Goal: Browse casually

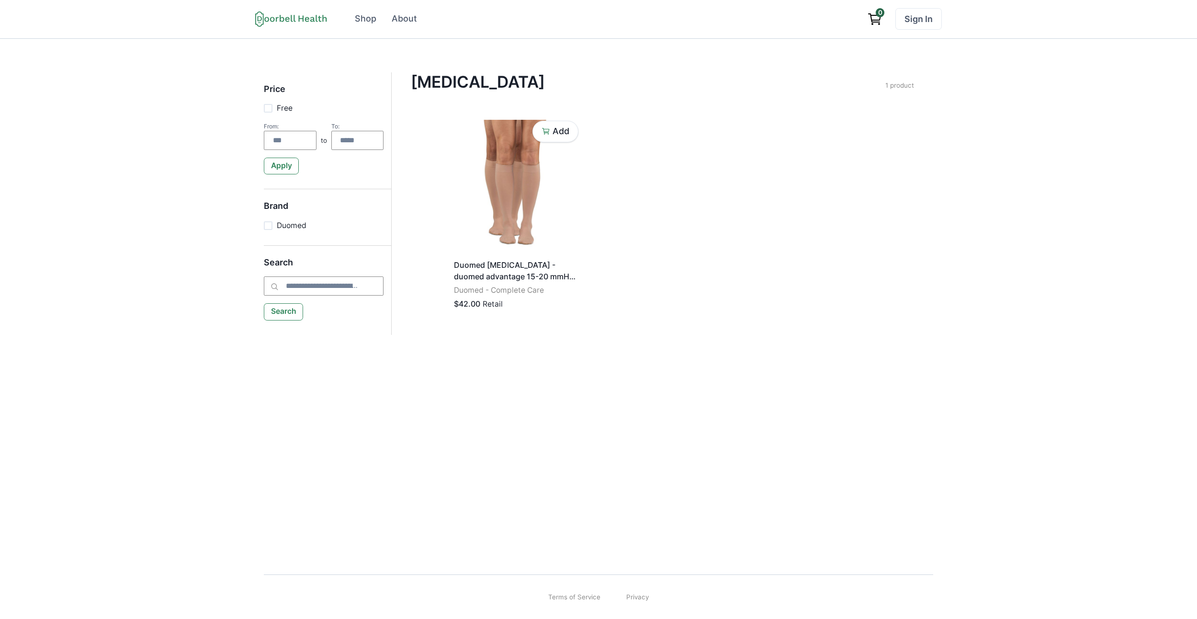
click at [554, 66] on div "Price Free From: to To: Apply Brand Duomed Search Search Compression Stockings …" at bounding box center [598, 298] width 1197 height 519
click at [535, 262] on p "Duomed [MEDICAL_DATA] - duomed advantage 15-20 mmHg calf extra-wide standard op…" at bounding box center [515, 270] width 123 height 23
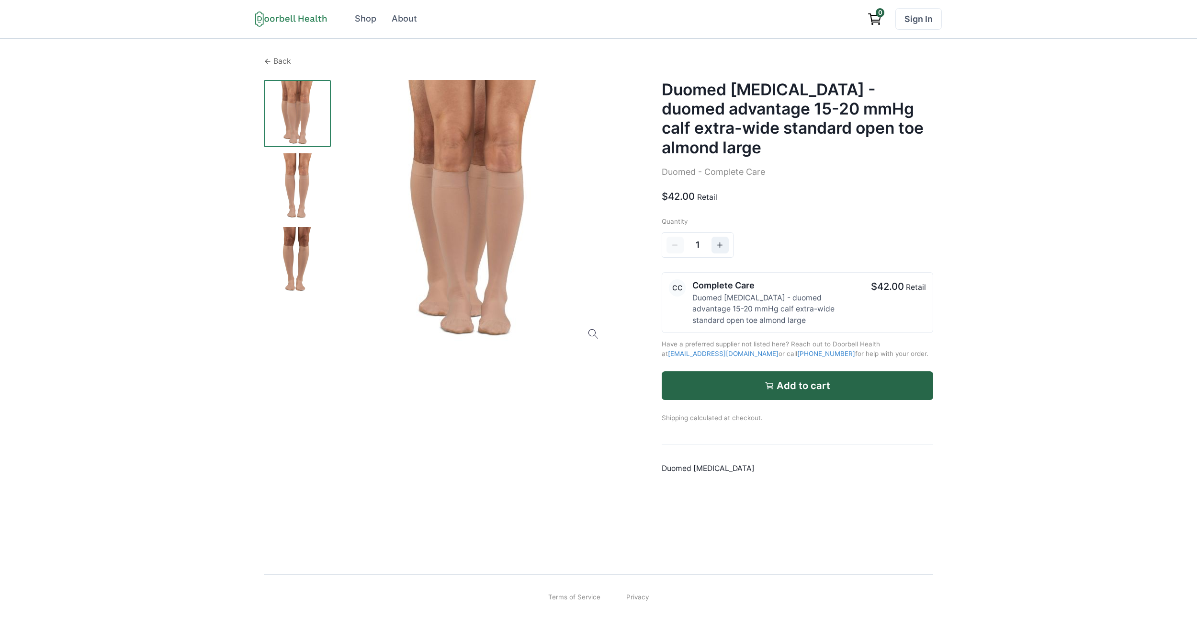
click at [278, 62] on p "Back" at bounding box center [282, 61] width 18 height 11
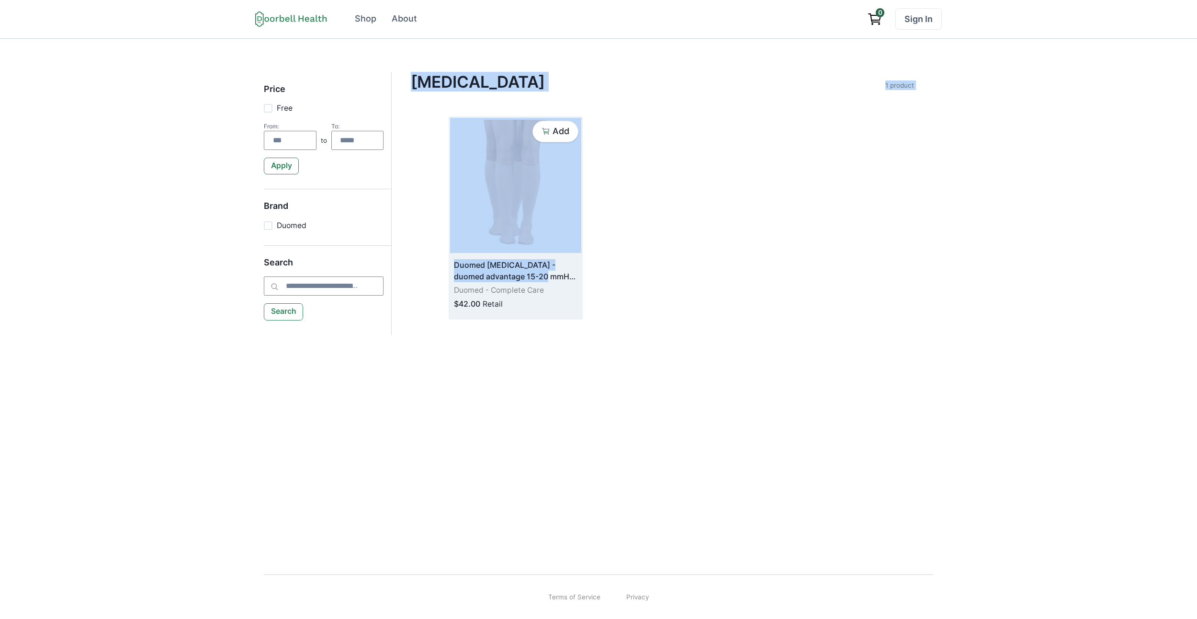
drag, startPoint x: 548, startPoint y: 67, endPoint x: 527, endPoint y: 277, distance: 211.3
click at [527, 276] on div "Price Free From: to To: Apply Brand Duomed Search Search Compression Stockings …" at bounding box center [598, 298] width 1197 height 519
click at [909, 158] on div "Compression Stockings Filter Clear all Price Free From: to To: Apply Brand Duom…" at bounding box center [663, 196] width 542 height 248
click at [1041, 137] on div "Price Free From: to To: Apply Brand Duomed Search Search Compression Stockings …" at bounding box center [598, 298] width 1197 height 519
click at [1013, 49] on div "Price Free From: to To: Apply Brand Duomed Search Search Compression Stockings …" at bounding box center [598, 298] width 1197 height 519
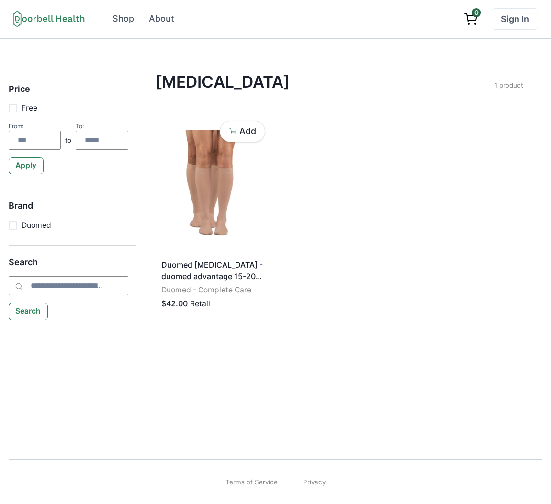
click at [550, 21] on div "Open menu Shop About Sign In Terms of Service Privacy Shop About 0 Sign In" at bounding box center [275, 19] width 551 height 39
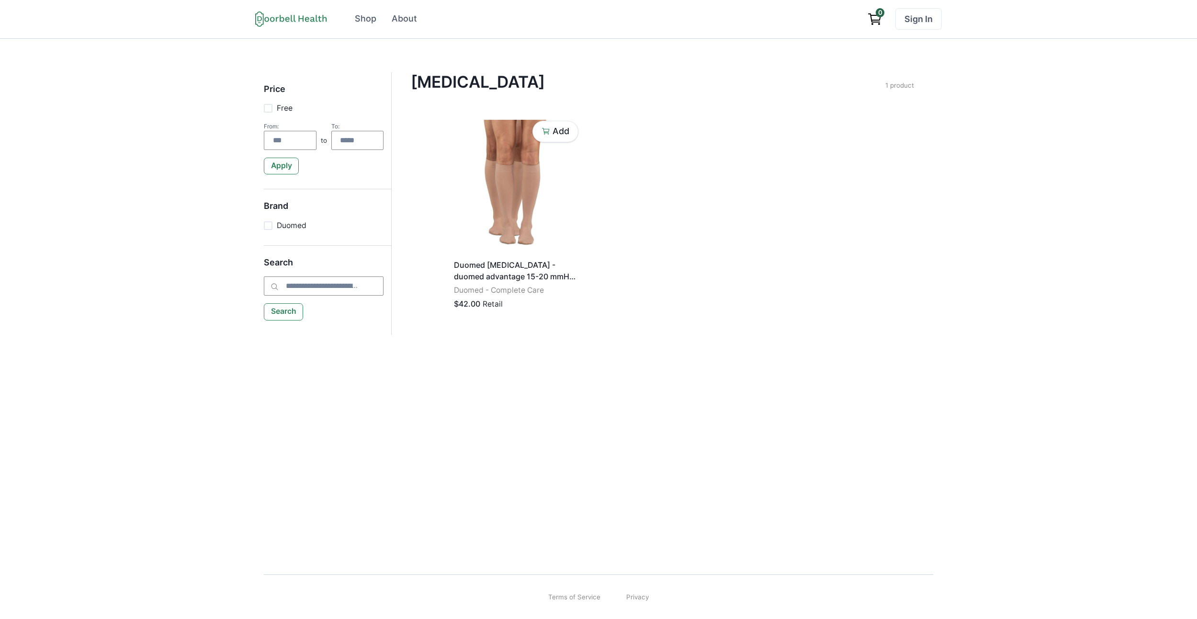
click at [664, 108] on div "Compression Stockings Filter Clear all Price Free From: to To: Apply Brand Duom…" at bounding box center [662, 94] width 503 height 44
click at [572, 205] on img at bounding box center [515, 185] width 131 height 135
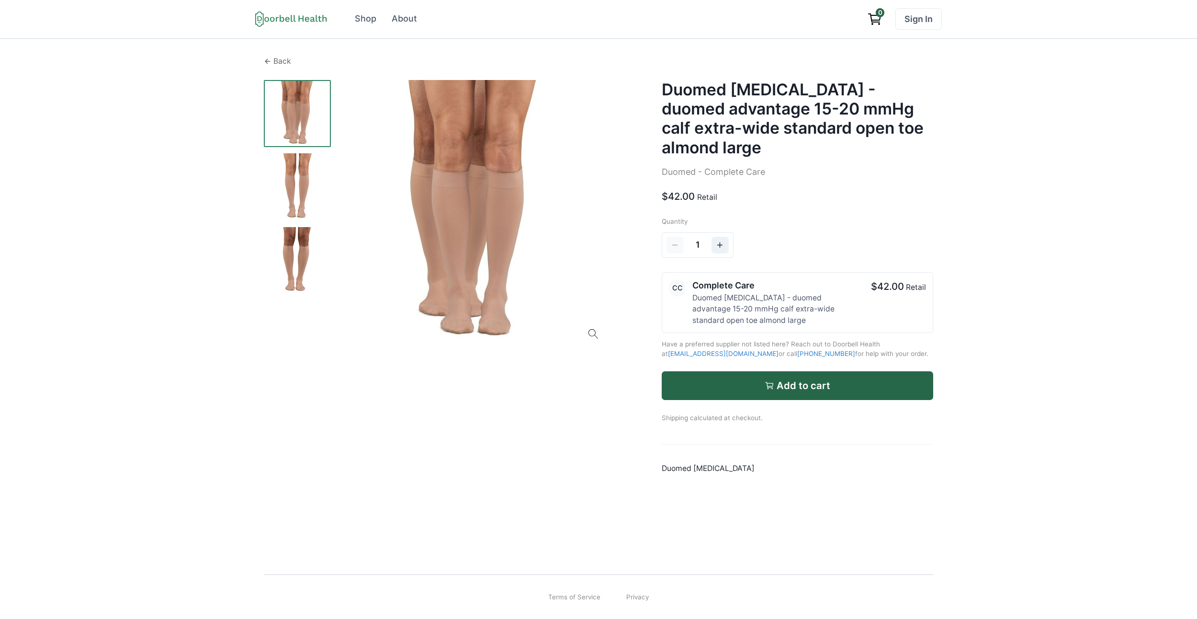
click at [277, 60] on p "Back" at bounding box center [282, 61] width 18 height 11
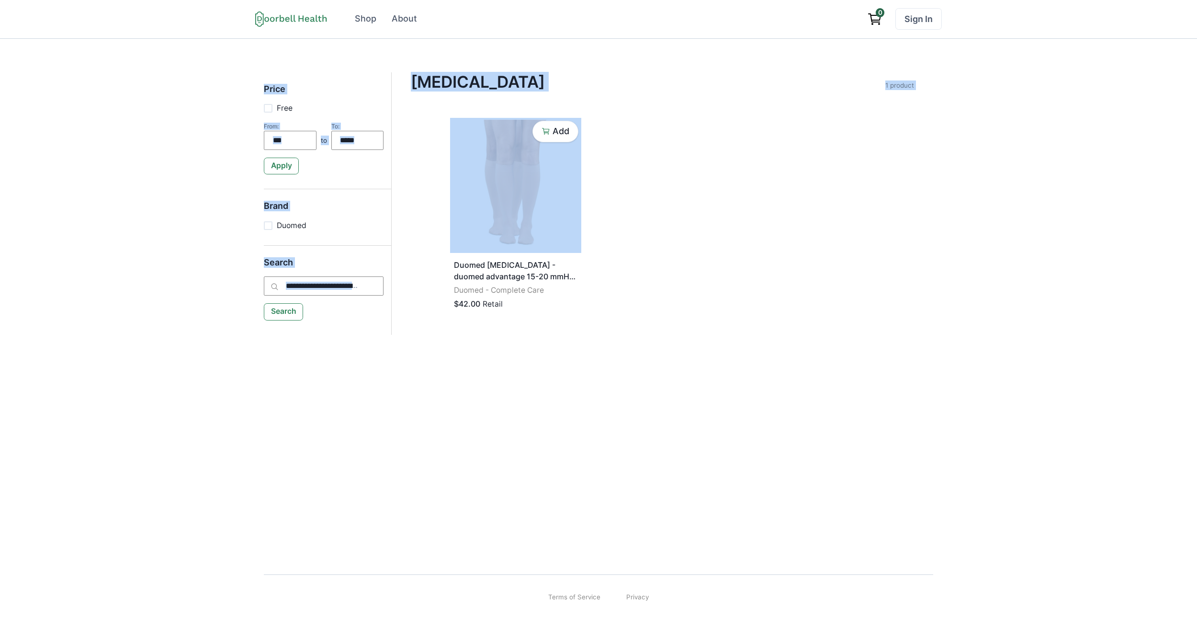
drag, startPoint x: 284, startPoint y: 56, endPoint x: 406, endPoint y: 309, distance: 281.0
click at [404, 259] on div "Price Free From: to To: Apply Brand Duomed Search Search Compression Stockings …" at bounding box center [598, 298] width 1197 height 519
click at [386, 360] on div "Price Free From: to To: Apply Brand Duomed Search Search Compression Stockings …" at bounding box center [598, 298] width 1197 height 519
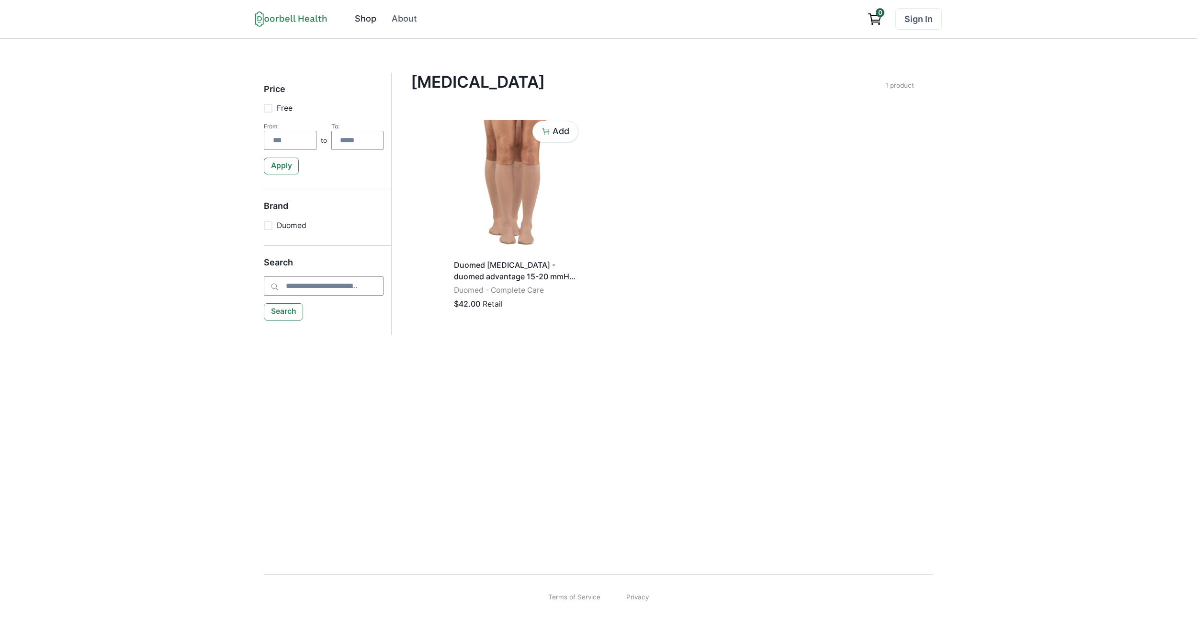
click at [369, 21] on div "Shop" at bounding box center [366, 18] width 22 height 13
click at [398, 23] on div "About" at bounding box center [404, 18] width 25 height 13
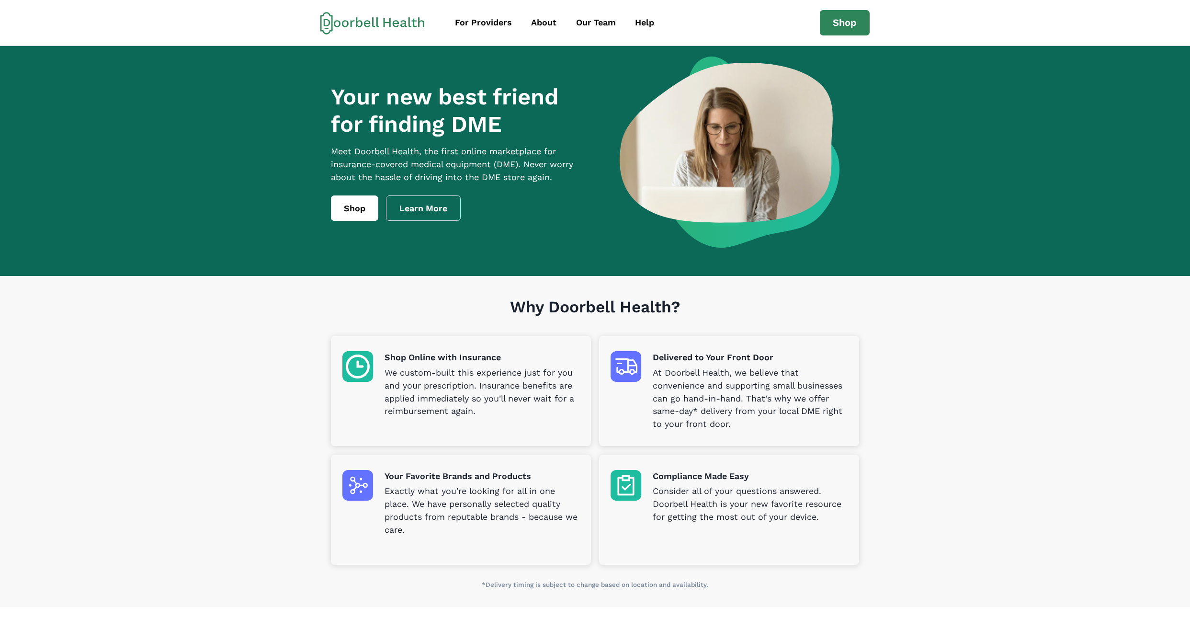
click at [362, 237] on div "Your new best friend for finding DME Meet Doorbell Health, the first online mar…" at bounding box center [595, 152] width 528 height 191
click at [358, 208] on link "Shop" at bounding box center [354, 208] width 47 height 26
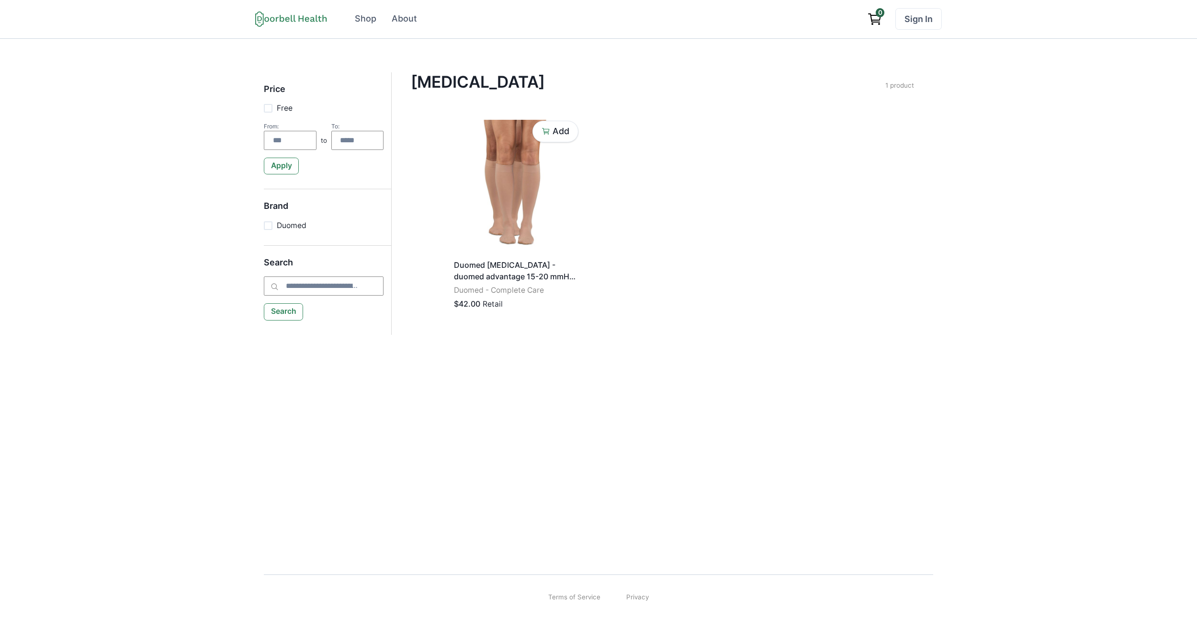
click at [1085, 77] on div "Price Free From: to To: Apply Brand Duomed Search Search Compression Stockings …" at bounding box center [598, 298] width 1197 height 519
